Goal: Check status: Check status

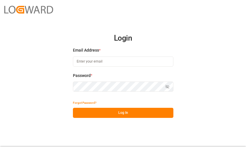
type input "[PERSON_NAME][EMAIL_ADDRESS][DOMAIN_NAME]"
click at [130, 113] on button "Log In" at bounding box center [123, 113] width 101 height 10
type input "[PERSON_NAME][EMAIL_ADDRESS][DOMAIN_NAME]"
click at [136, 113] on button "Log In" at bounding box center [123, 113] width 101 height 10
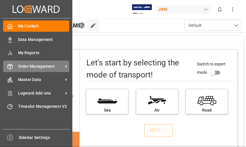
click at [8, 68] on icon at bounding box center [10, 66] width 5 height 5
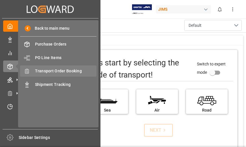
click at [73, 71] on span "Transport Order Booking" at bounding box center [66, 71] width 62 height 6
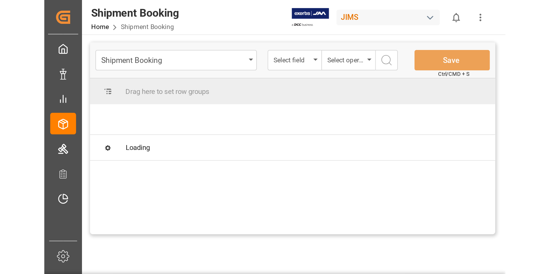
scroll to position [0, 18]
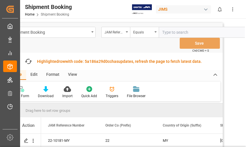
click at [173, 31] on input "text" at bounding box center [202, 32] width 86 height 11
type input "22-9018-cn"
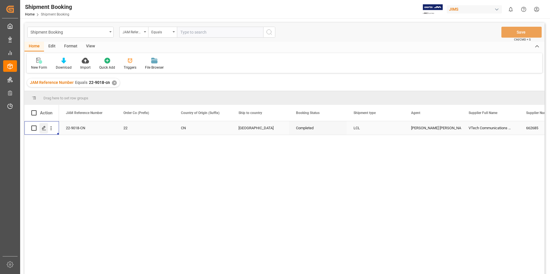
click at [44, 127] on icon "Press SPACE to select this row." at bounding box center [44, 128] width 5 height 5
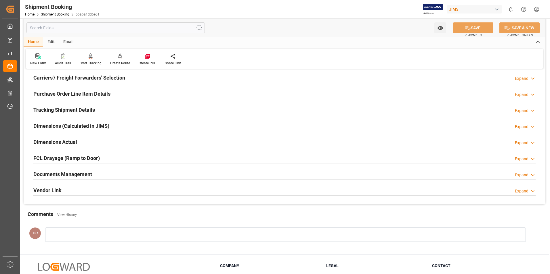
scroll to position [86, 0]
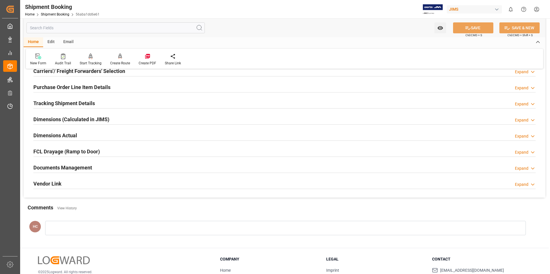
click at [246, 146] on icon at bounding box center [533, 169] width 6 height 6
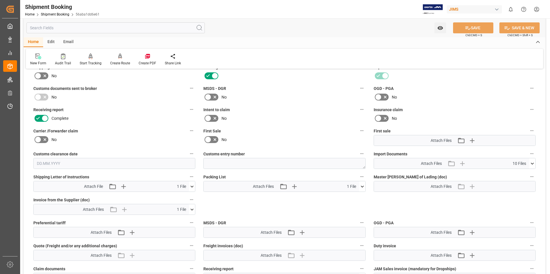
scroll to position [201, 0]
click at [169, 146] on div "Attach Files 1 File" at bounding box center [111, 209] width 155 height 10
click at [192, 146] on icon at bounding box center [192, 209] width 6 height 6
click at [177, 146] on icon at bounding box center [177, 220] width 5 height 5
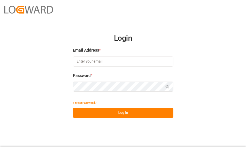
type input "[PERSON_NAME][EMAIL_ADDRESS][DOMAIN_NAME]"
click at [130, 113] on button "Log In" at bounding box center [123, 113] width 101 height 10
type input "[PERSON_NAME][EMAIL_ADDRESS][DOMAIN_NAME]"
click at [130, 113] on button "Log In" at bounding box center [123, 113] width 101 height 10
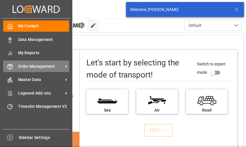
click at [14, 67] on div "Order Management Order Management" at bounding box center [36, 65] width 66 height 11
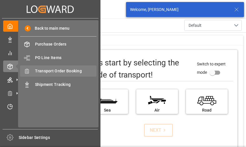
click at [79, 71] on span "Transport Order Booking" at bounding box center [66, 71] width 62 height 6
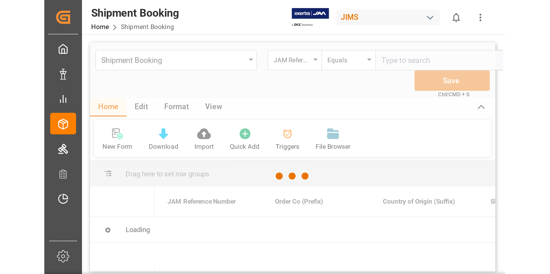
scroll to position [0, 18]
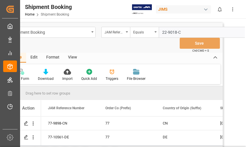
type input "22-9018-CN"
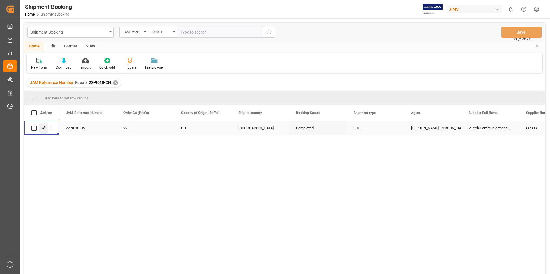
click at [44, 128] on polygon "Press SPACE to select this row." at bounding box center [43, 128] width 3 height 3
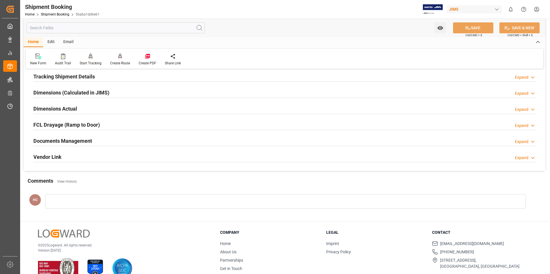
scroll to position [115, 0]
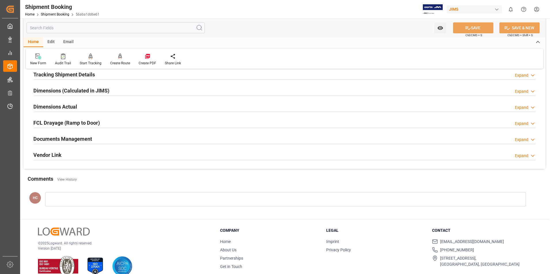
click at [246, 135] on div "Documents Management Expand" at bounding box center [284, 138] width 502 height 11
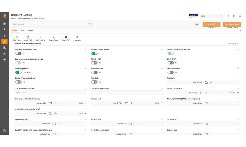
scroll to position [201, 0]
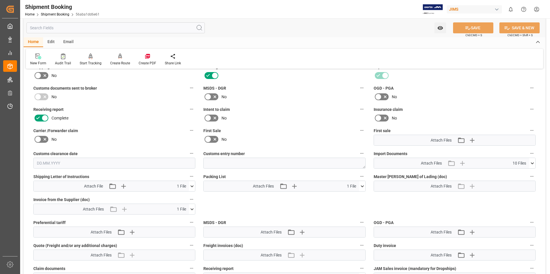
click at [143, 146] on div "Attach Files 1 File" at bounding box center [111, 209] width 155 height 10
click at [192, 146] on icon at bounding box center [192, 209] width 6 height 6
click at [176, 146] on icon at bounding box center [177, 220] width 5 height 5
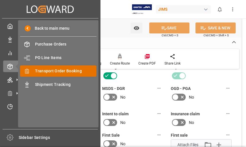
click at [50, 72] on span "Transport Order Booking" at bounding box center [66, 71] width 62 height 6
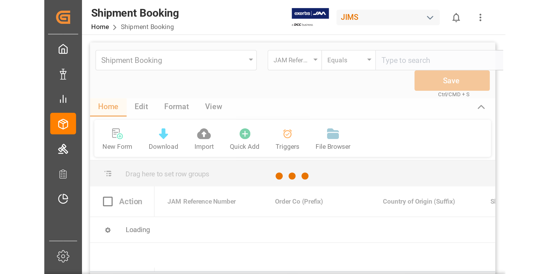
scroll to position [0, 18]
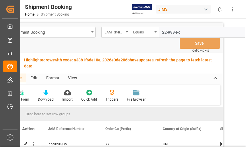
type input "22-9994-cn"
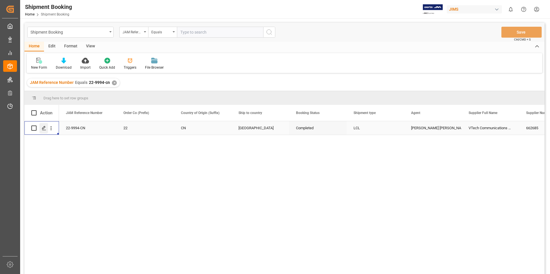
click at [44, 129] on icon "Press SPACE to select this row." at bounding box center [44, 128] width 5 height 5
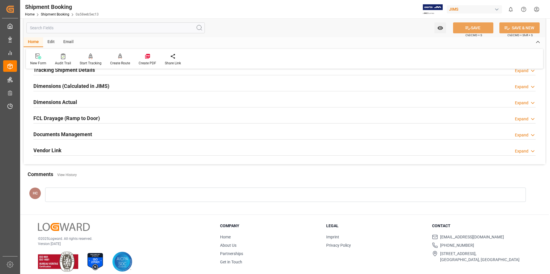
scroll to position [125, 0]
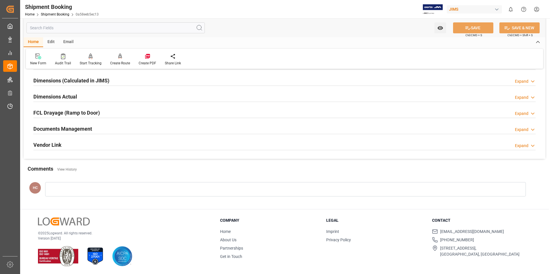
click at [246, 130] on div "Expand" at bounding box center [522, 130] width 14 height 6
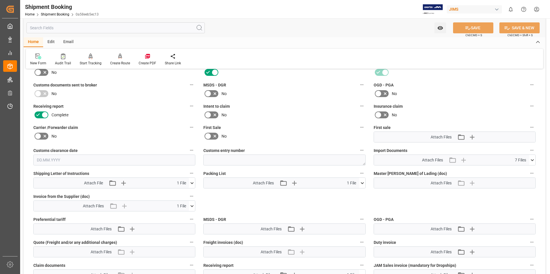
scroll to position [211, 0]
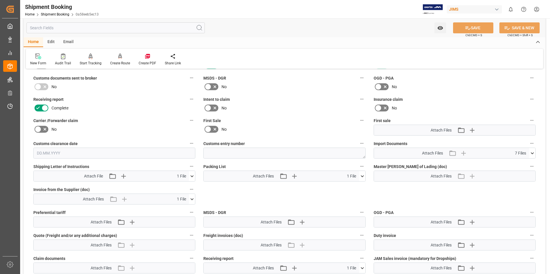
click at [192, 146] on icon at bounding box center [192, 199] width 6 height 6
click at [176, 146] on icon at bounding box center [177, 210] width 6 height 6
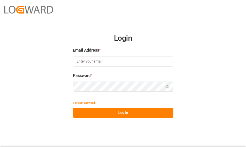
type input "[PERSON_NAME][EMAIL_ADDRESS][DOMAIN_NAME]"
click at [107, 114] on button "Log In" at bounding box center [123, 113] width 101 height 10
type input "[PERSON_NAME][EMAIL_ADDRESS][DOMAIN_NAME]"
click at [107, 114] on button "Log In" at bounding box center [123, 113] width 101 height 10
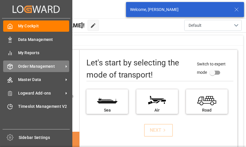
click at [11, 67] on icon at bounding box center [10, 67] width 6 height 6
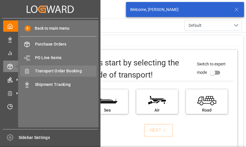
click at [78, 72] on span "Transport Order Booking" at bounding box center [66, 71] width 62 height 6
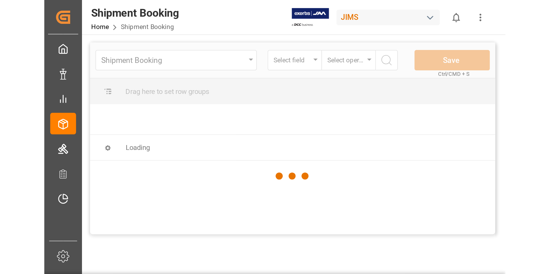
scroll to position [0, 18]
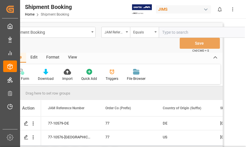
click at [187, 32] on input "text" at bounding box center [202, 32] width 86 height 11
click at [166, 32] on input "text" at bounding box center [202, 32] width 86 height 11
type input "22-10112-cn"
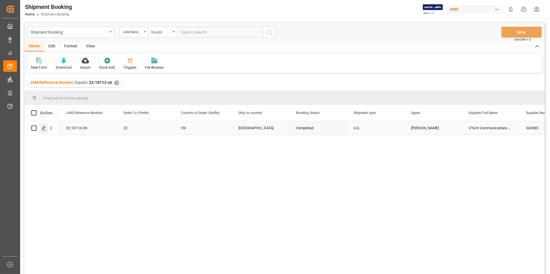
click at [43, 129] on polygon "Press SPACE to select this row." at bounding box center [43, 128] width 3 height 3
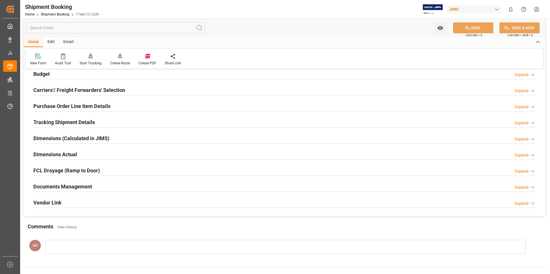
scroll to position [86, 0]
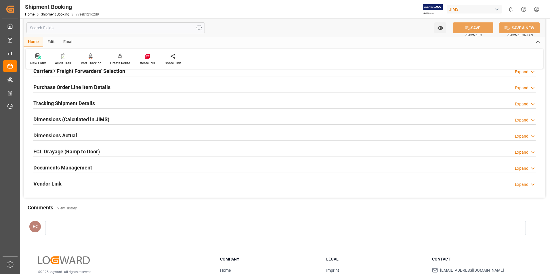
click at [246, 146] on icon at bounding box center [533, 169] width 6 height 6
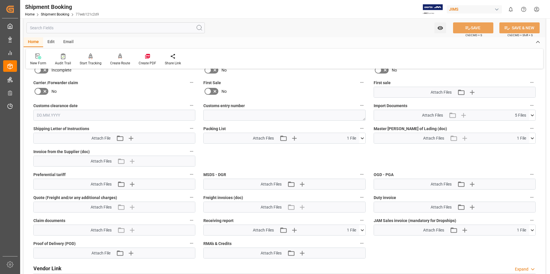
scroll to position [259, 0]
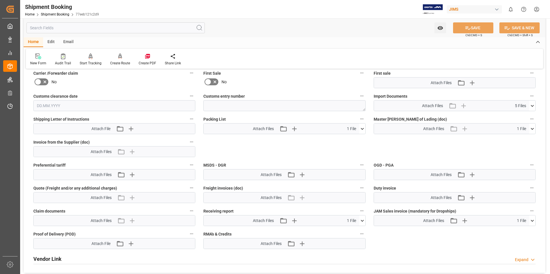
click at [246, 127] on icon at bounding box center [362, 129] width 6 height 6
click at [246, 140] on div "CTC2507318 WASHBURN ...LOMBIA.pdf" at bounding box center [284, 140] width 155 height 6
click at [246, 139] on icon at bounding box center [347, 139] width 5 height 5
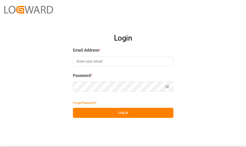
type input "[PERSON_NAME][EMAIL_ADDRESS][DOMAIN_NAME]"
click at [118, 114] on button "Log In" at bounding box center [123, 113] width 101 height 10
type input "[PERSON_NAME][EMAIL_ADDRESS][DOMAIN_NAME]"
click at [118, 114] on button "Log In" at bounding box center [123, 113] width 101 height 10
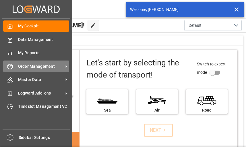
click at [10, 67] on icon at bounding box center [10, 67] width 6 height 6
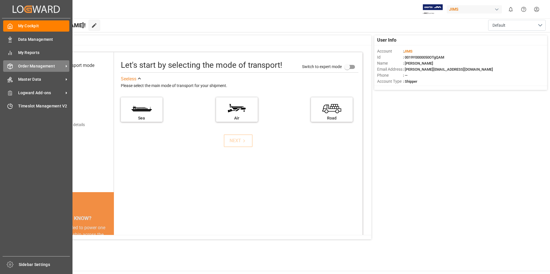
click at [36, 63] on div "Order Management Order Management" at bounding box center [36, 65] width 66 height 11
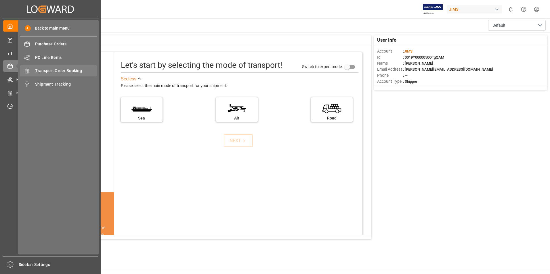
click at [61, 70] on span "Transport Order Booking" at bounding box center [66, 71] width 62 height 6
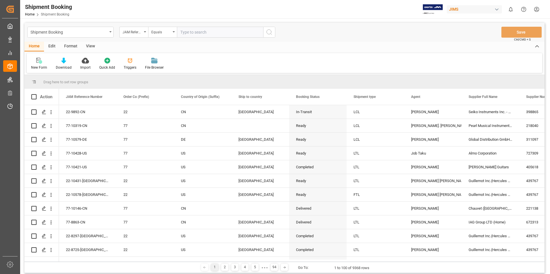
click at [246, 10] on div "JIMS" at bounding box center [474, 9] width 55 height 8
click at [214, 30] on html "Created by potrace 1.15, written by Peter Selinger 2001-2017 Created by potrace…" at bounding box center [275, 137] width 550 height 274
click at [214, 30] on input "text" at bounding box center [220, 32] width 86 height 11
type input "22-9994-CN"
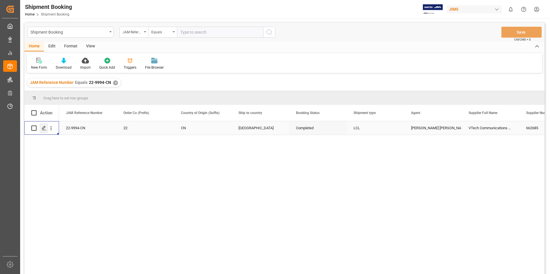
click at [45, 128] on polygon "Press SPACE to select this row." at bounding box center [43, 128] width 3 height 3
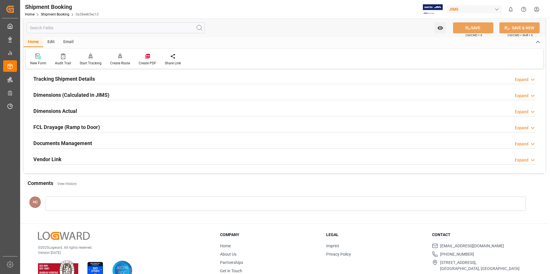
scroll to position [115, 0]
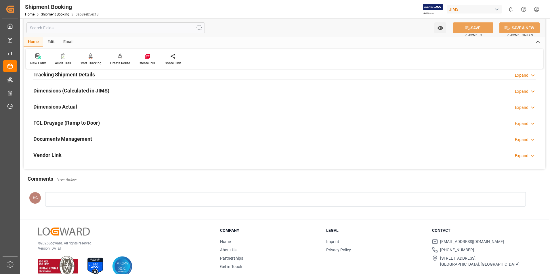
click at [246, 135] on div "Documents Management Expand" at bounding box center [284, 138] width 502 height 11
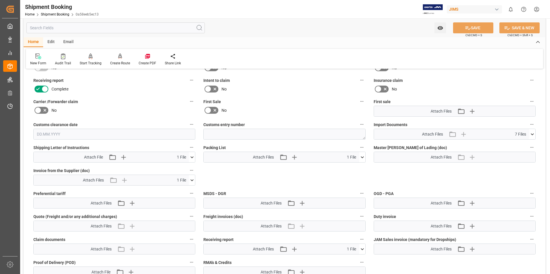
scroll to position [230, 0]
click at [191, 146] on icon at bounding box center [192, 181] width 6 height 6
click at [177, 146] on icon at bounding box center [177, 191] width 5 height 5
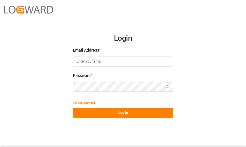
type input "[PERSON_NAME][EMAIL_ADDRESS][DOMAIN_NAME]"
click at [100, 110] on button "Log In" at bounding box center [123, 113] width 101 height 10
type input "[PERSON_NAME][EMAIL_ADDRESS][DOMAIN_NAME]"
click at [116, 113] on button "Log In" at bounding box center [123, 113] width 101 height 10
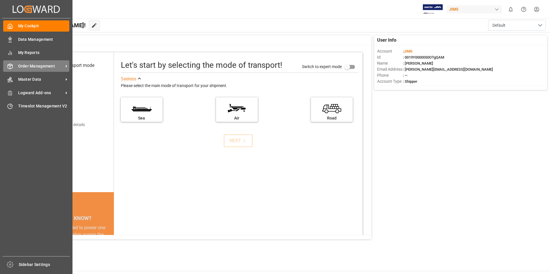
click at [39, 65] on span "Order Management" at bounding box center [40, 66] width 45 height 6
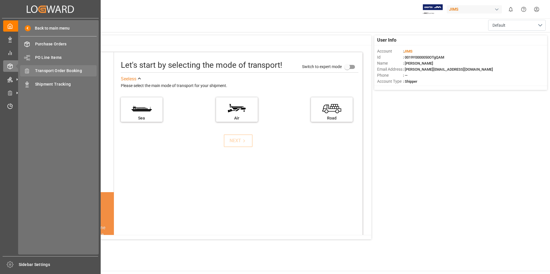
click at [75, 70] on span "Transport Order Booking" at bounding box center [66, 71] width 62 height 6
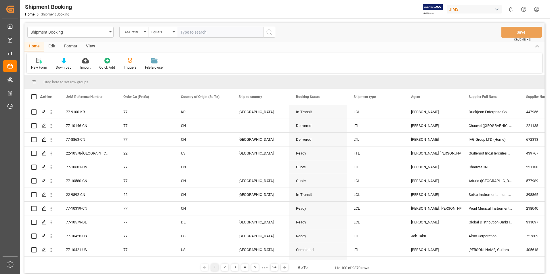
click at [213, 33] on input "text" at bounding box center [220, 32] width 86 height 11
type input "22-9854-TH"
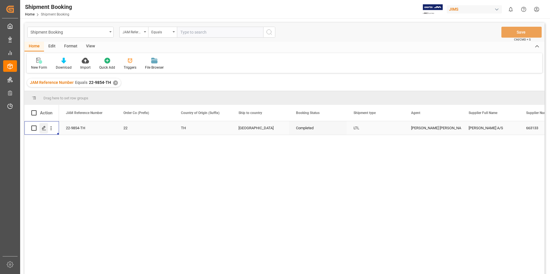
click at [44, 129] on icon "Press SPACE to select this row." at bounding box center [44, 128] width 5 height 5
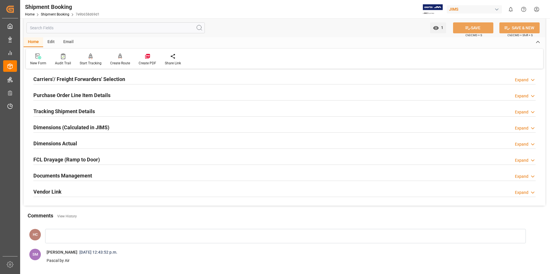
scroll to position [86, 0]
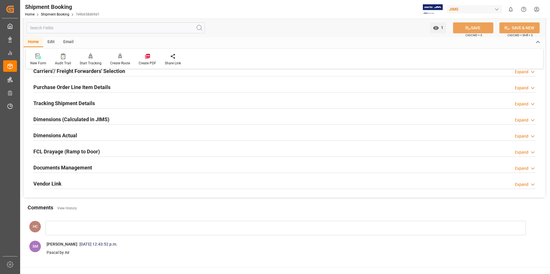
click at [246, 146] on icon at bounding box center [533, 169] width 6 height 6
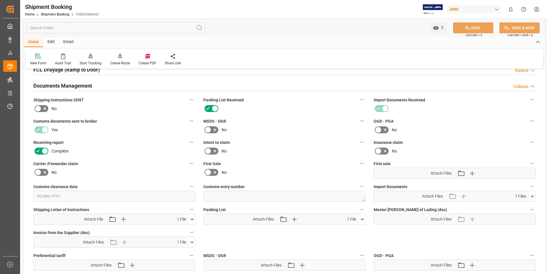
scroll to position [173, 0]
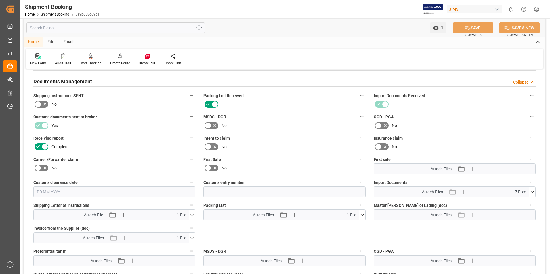
click at [194, 146] on icon at bounding box center [192, 238] width 6 height 6
click at [175, 146] on icon at bounding box center [177, 249] width 6 height 6
